Goal: Task Accomplishment & Management: Manage account settings

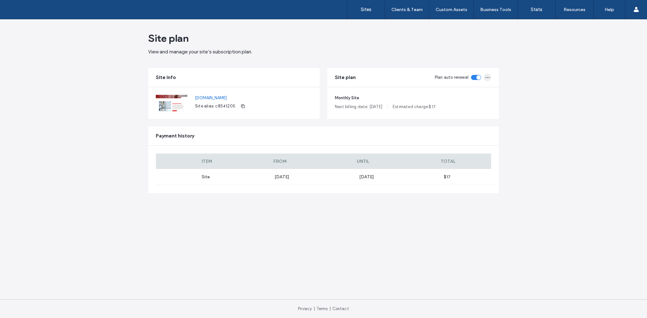
click at [486, 79] on icon "button" at bounding box center [487, 77] width 5 height 5
click at [398, 52] on span "View and manage your site’s subscription plan." at bounding box center [323, 51] width 351 height 7
click at [355, 9] on link "Sites" at bounding box center [366, 9] width 38 height 19
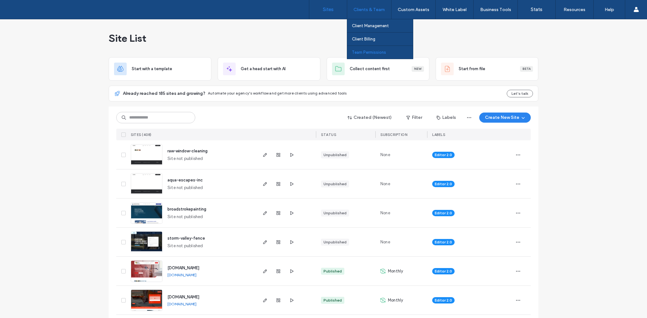
click at [373, 54] on label "Team Permissions" at bounding box center [369, 52] width 34 height 5
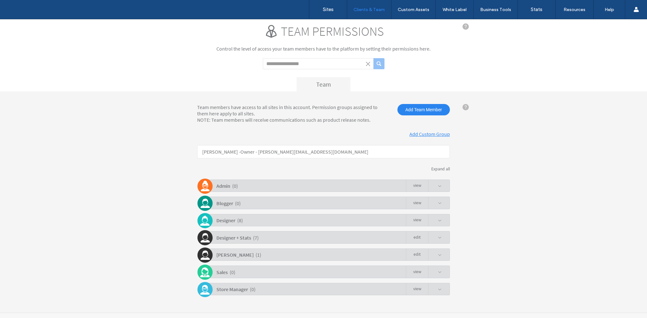
scroll to position [16, 0]
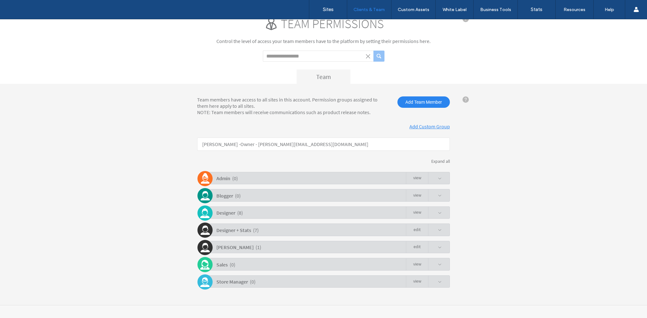
click at [438, 249] on span at bounding box center [440, 247] width 4 height 4
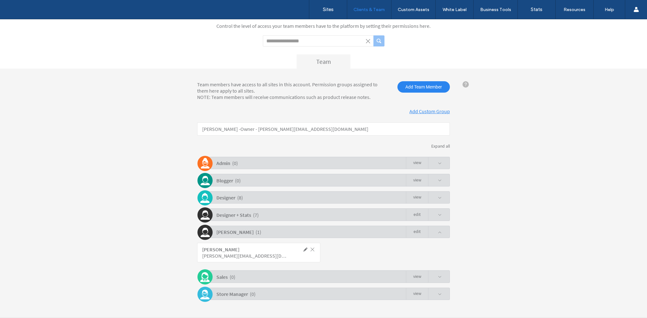
scroll to position [44, 0]
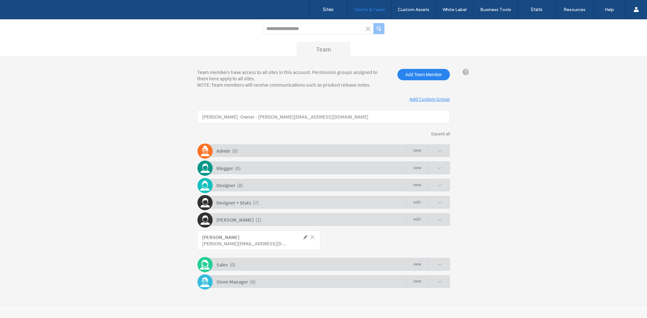
click span
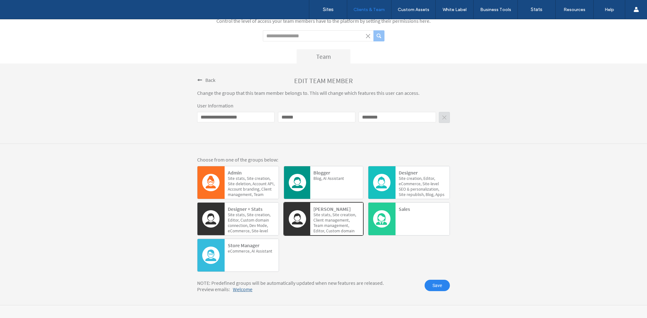
scroll to position [36, 0]
click at [210, 80] on span "Back" at bounding box center [210, 80] width 10 height 6
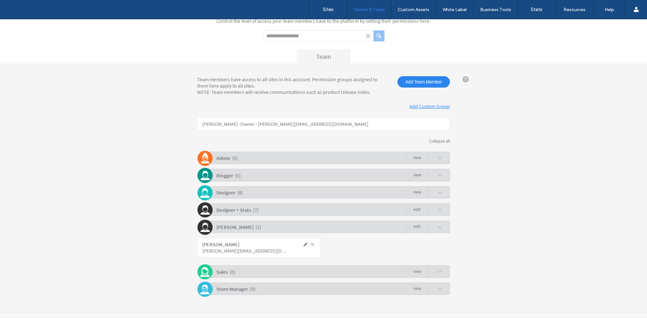
scroll to position [44, 0]
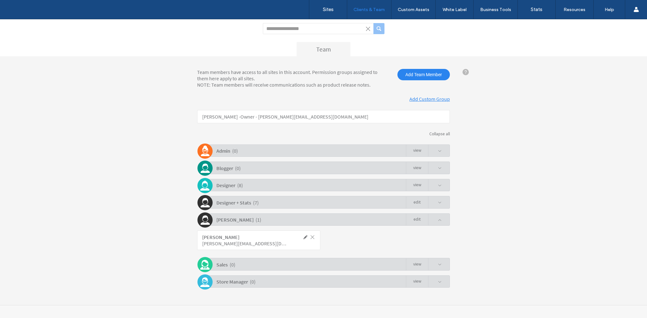
click at [434, 222] on span at bounding box center [435, 220] width 14 height 12
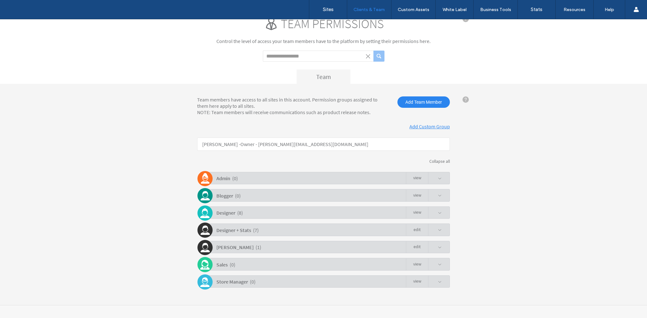
scroll to position [16, 0]
click at [200, 249] on span at bounding box center [204, 247] width 15 height 15
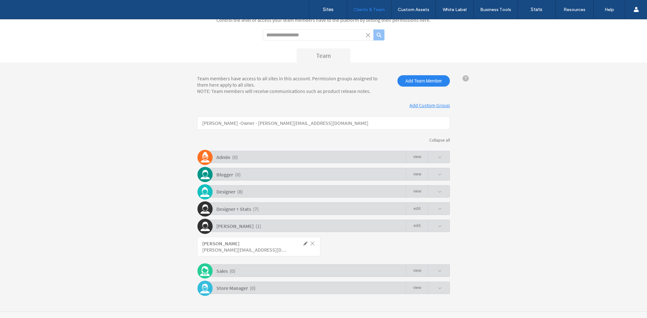
scroll to position [44, 0]
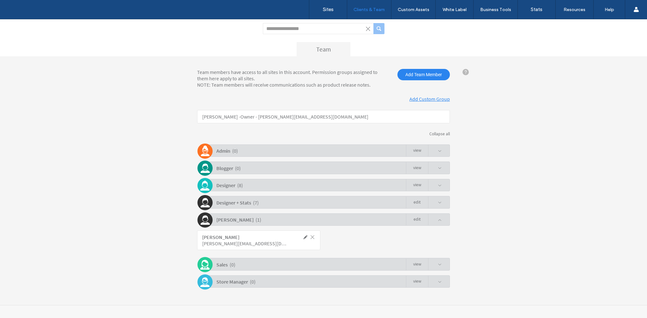
click span
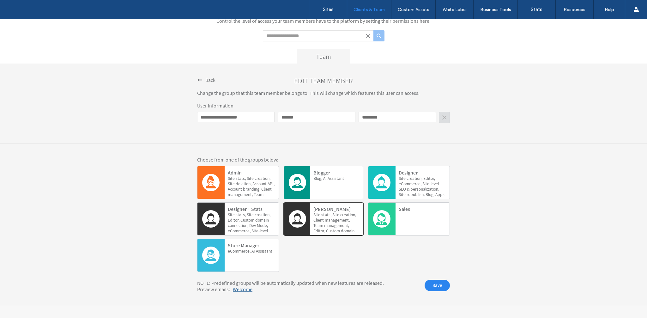
scroll to position [36, 0]
